Goal: Check status: Check status

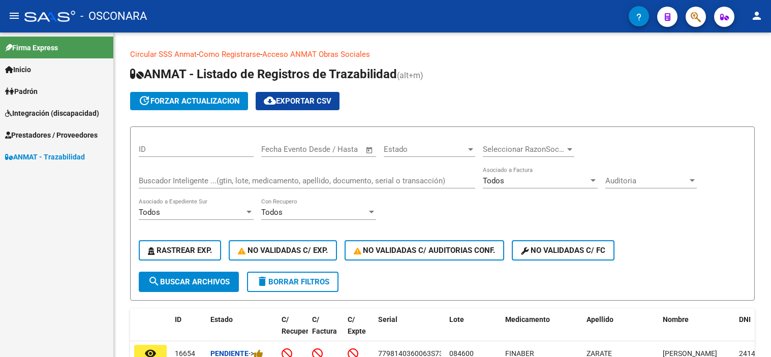
click at [208, 182] on input "Buscador Inteligente ...(gtin, lote, medicamento, apellido, documento, serial o…" at bounding box center [307, 180] width 336 height 9
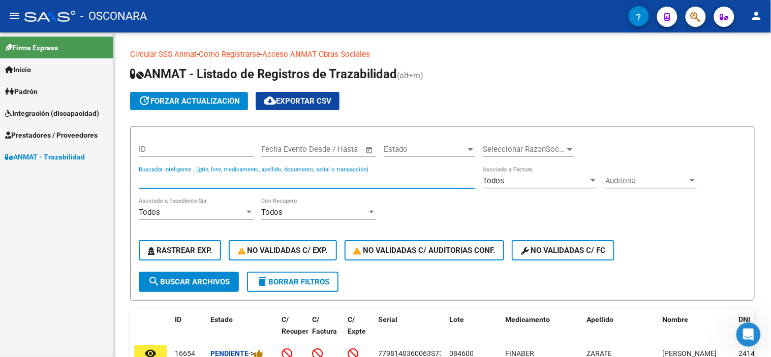
paste input "130301820588"
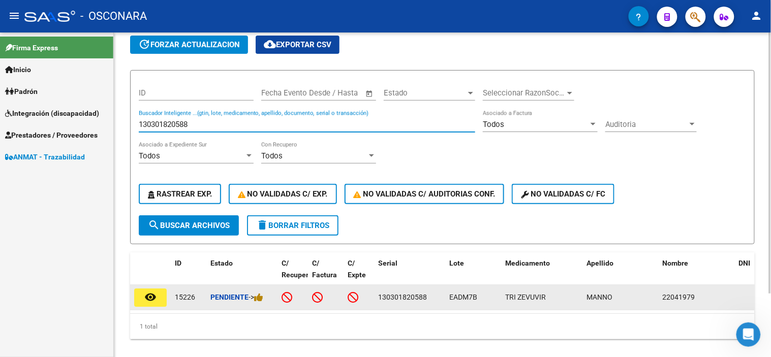
type input "130301820588"
click at [161, 292] on button "remove_red_eye" at bounding box center [150, 298] width 33 height 18
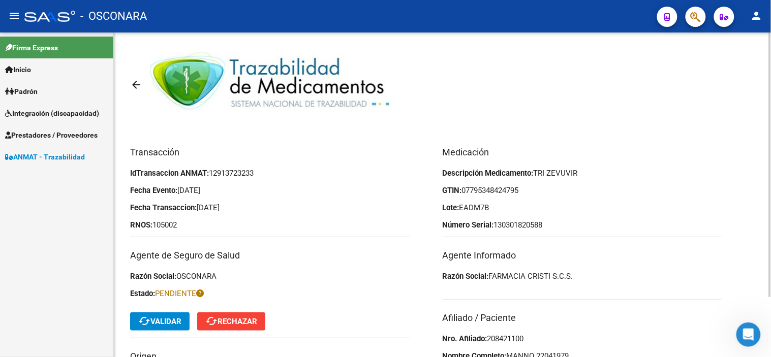
click at [157, 320] on span "cached Validar" at bounding box center [159, 321] width 43 height 9
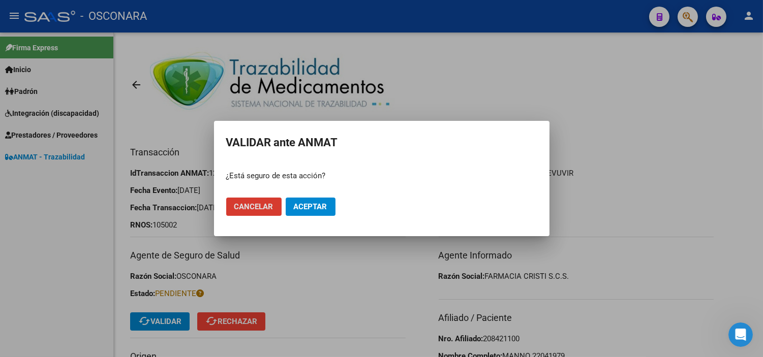
click at [297, 201] on button "Aceptar" at bounding box center [311, 207] width 50 height 18
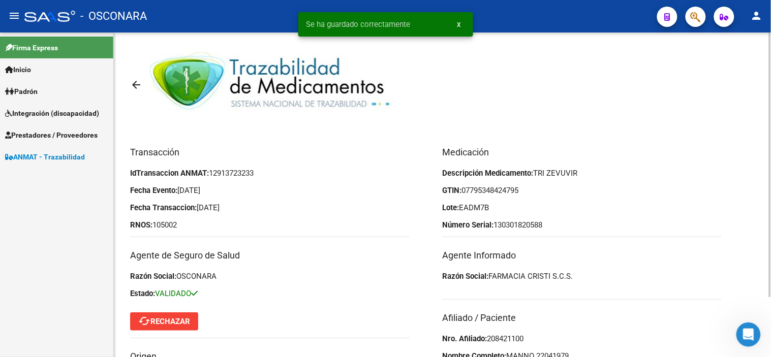
click at [138, 85] on mat-icon "arrow_back" at bounding box center [136, 85] width 12 height 12
